Goal: Task Accomplishment & Management: Manage account settings

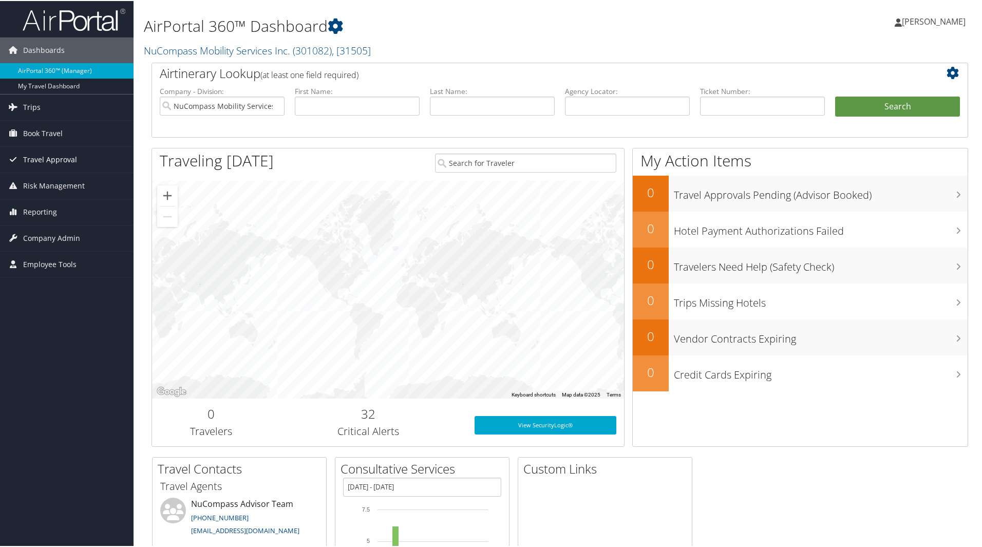
click at [43, 166] on span "Travel Approval" at bounding box center [50, 159] width 54 height 26
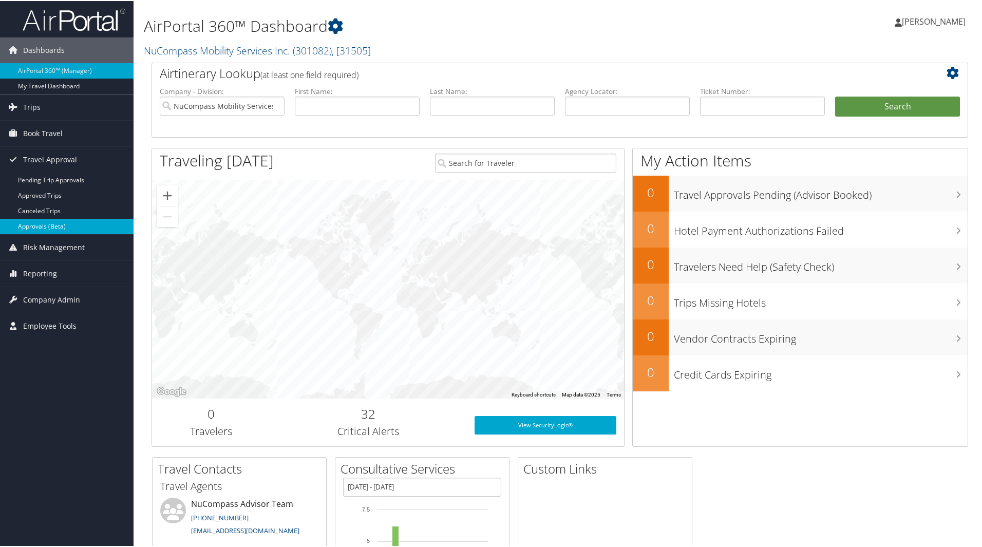
click at [41, 224] on link "Approvals (Beta)" at bounding box center [66, 225] width 133 height 15
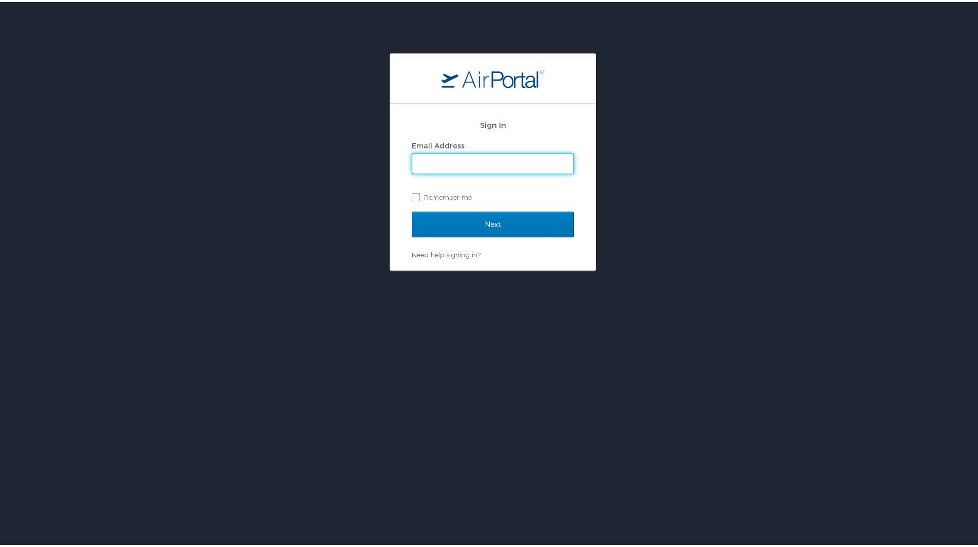
type input "lheinlein@nucompass.com"
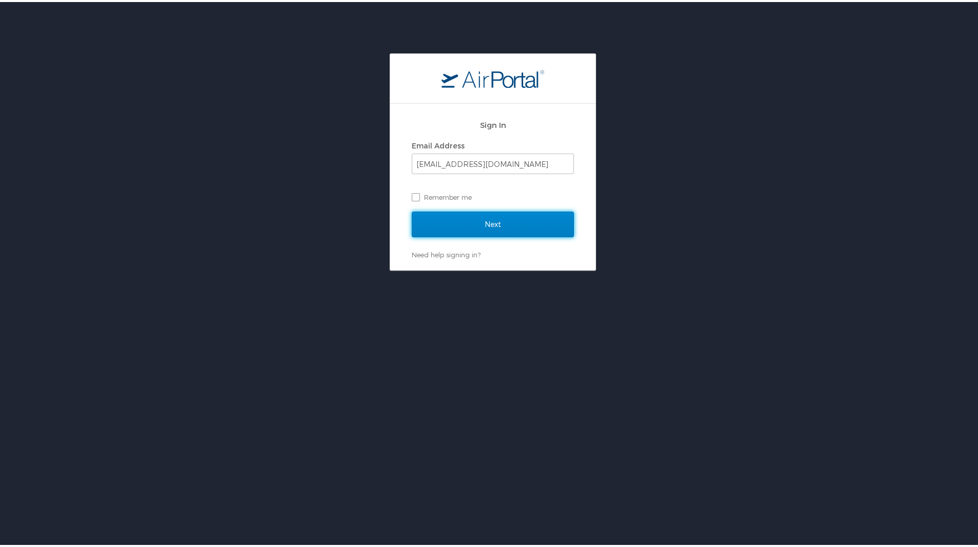
click at [480, 227] on input "Next" at bounding box center [493, 222] width 162 height 26
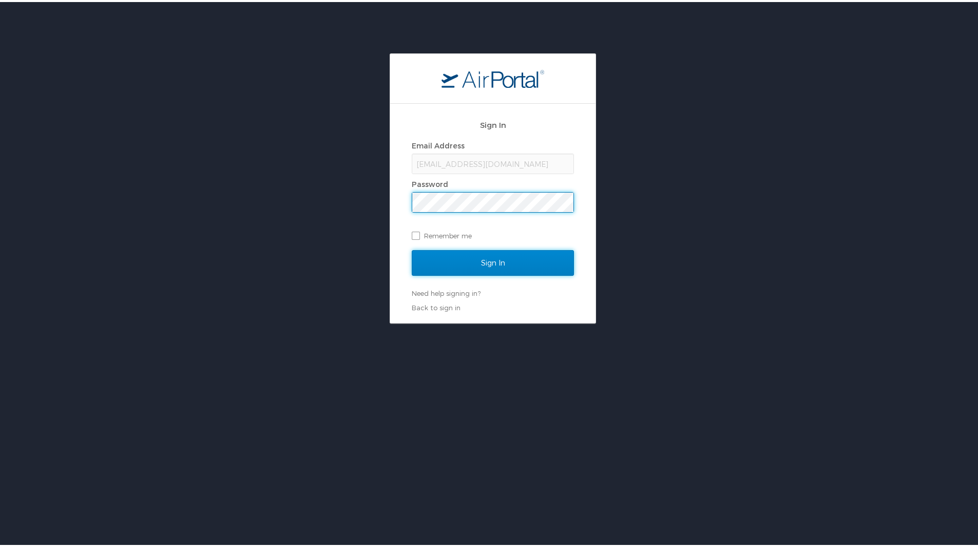
click at [480, 266] on input "Sign In" at bounding box center [493, 261] width 162 height 26
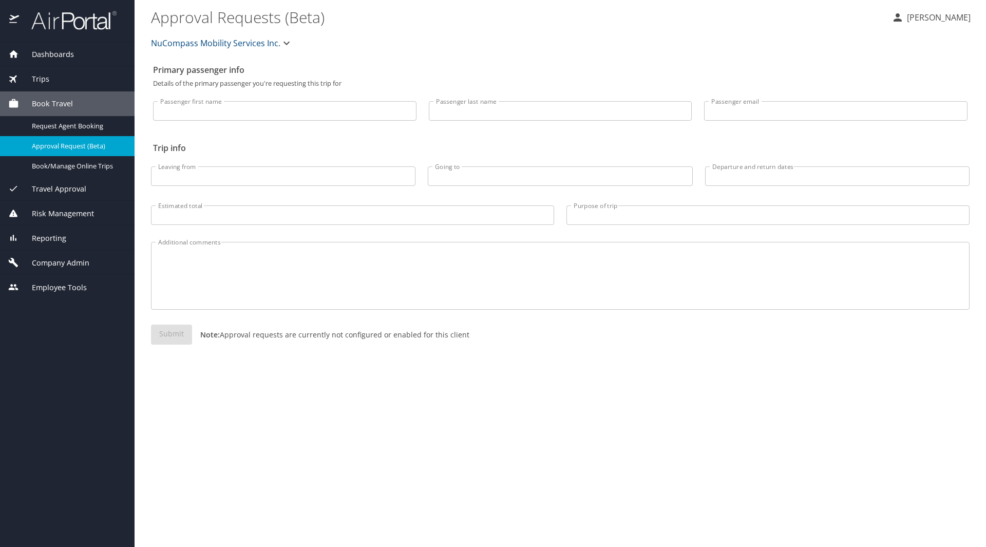
click at [62, 189] on span "Travel Approval" at bounding box center [52, 188] width 67 height 11
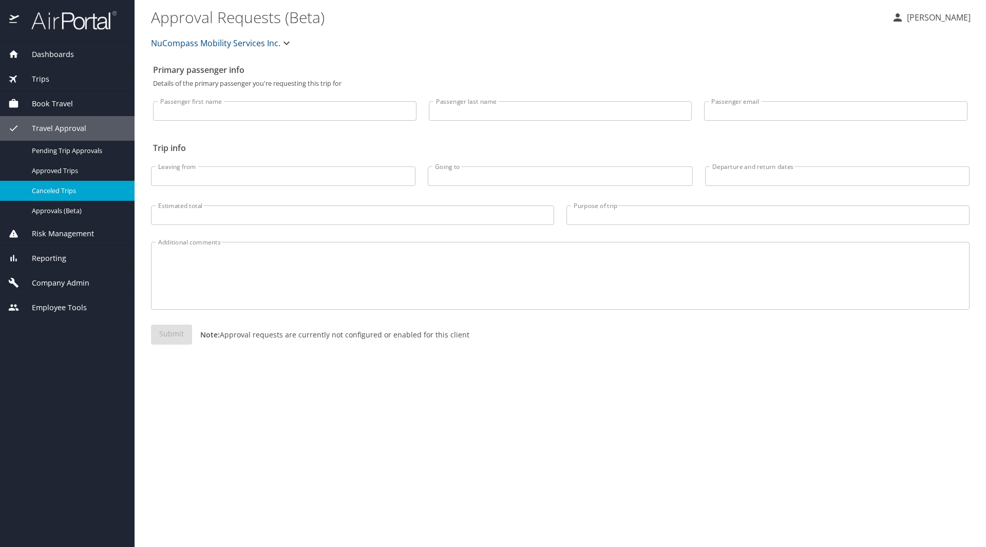
click at [62, 189] on div "Travel Approval Pending Trip Approvals Approved Trips Canceled Trips Approvals …" at bounding box center [67, 168] width 135 height 105
click at [56, 209] on span "Approvals (Beta)" at bounding box center [77, 211] width 90 height 10
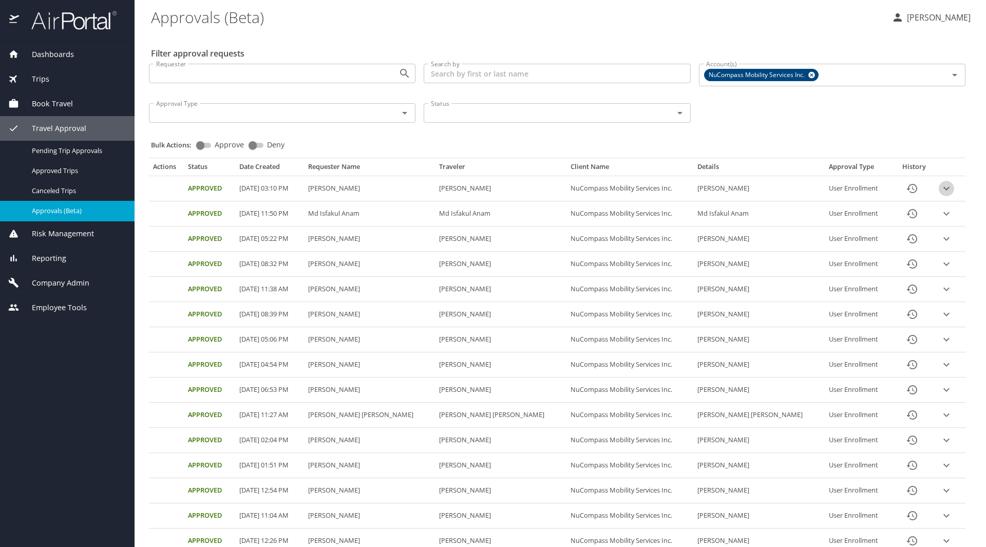
click at [940, 190] on icon "expand row" at bounding box center [946, 188] width 12 height 12
